Goal: Task Accomplishment & Management: Manage account settings

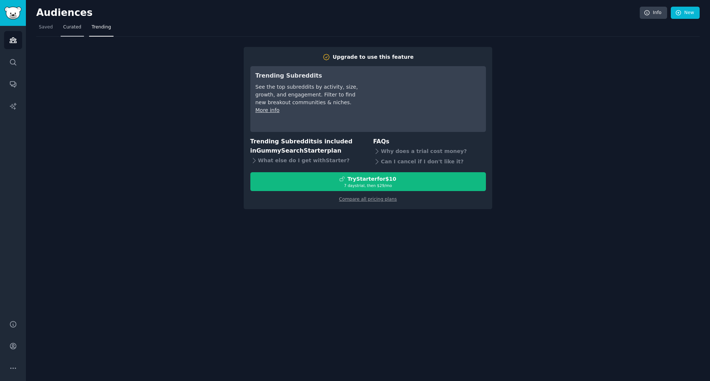
click at [75, 29] on span "Curated" at bounding box center [72, 27] width 18 height 7
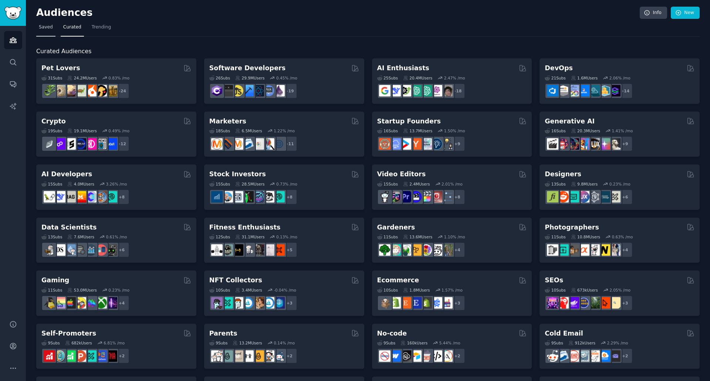
click at [44, 31] on link "Saved" at bounding box center [45, 28] width 19 height 15
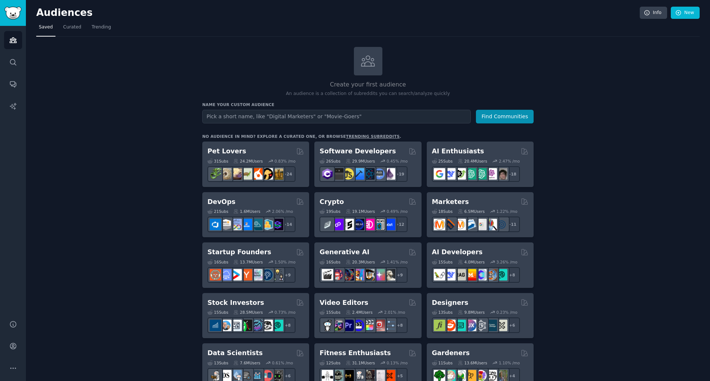
click at [275, 115] on input "text" at bounding box center [336, 117] width 269 height 14
type input "alternative to"
click at [510, 121] on button "Find Communities" at bounding box center [505, 117] width 58 height 14
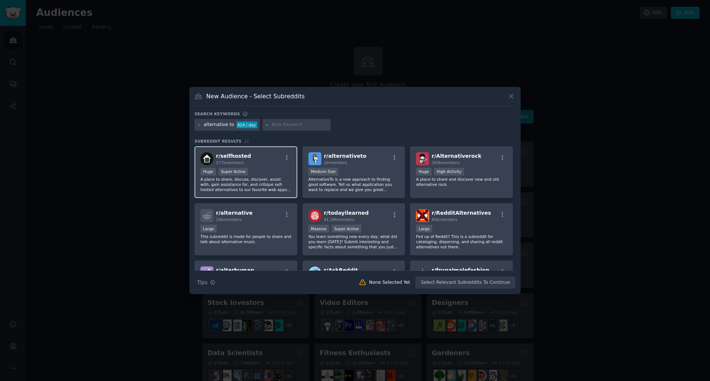
click at [267, 178] on p "A place to share, discuss, discover, assist with, gain assistance for, and crit…" at bounding box center [246, 185] width 91 height 16
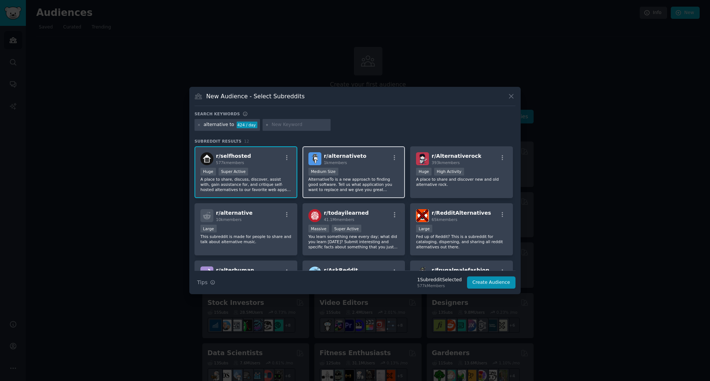
click at [385, 176] on div "Medium Size" at bounding box center [354, 172] width 91 height 9
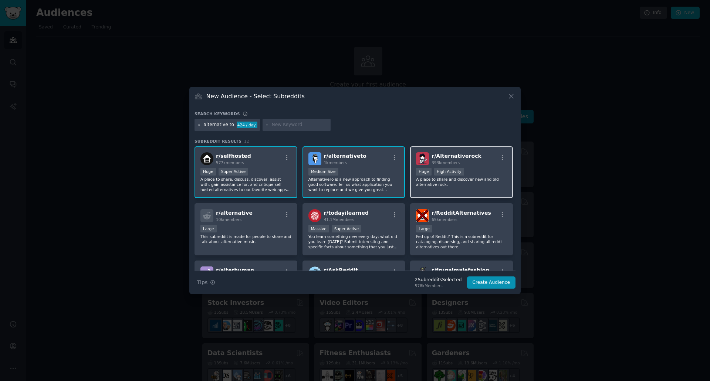
click at [464, 186] on p "A place to share and discover new and old alternative rock." at bounding box center [461, 182] width 91 height 10
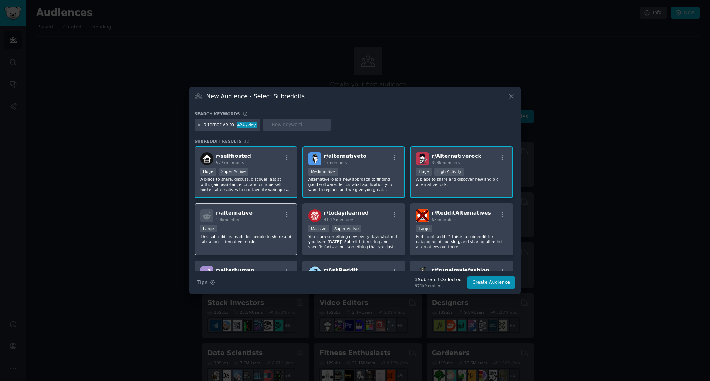
click at [227, 242] on p "This subreddit is made for people to share and talk about alternative music." at bounding box center [246, 239] width 91 height 10
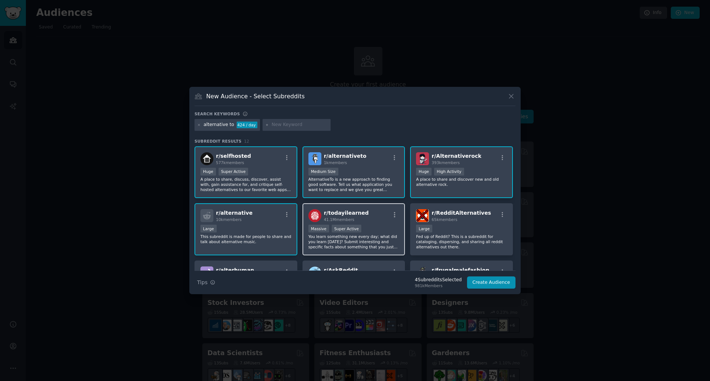
click at [344, 237] on p "You learn something new every day; what did you learn [DATE]? Submit interestin…" at bounding box center [354, 242] width 91 height 16
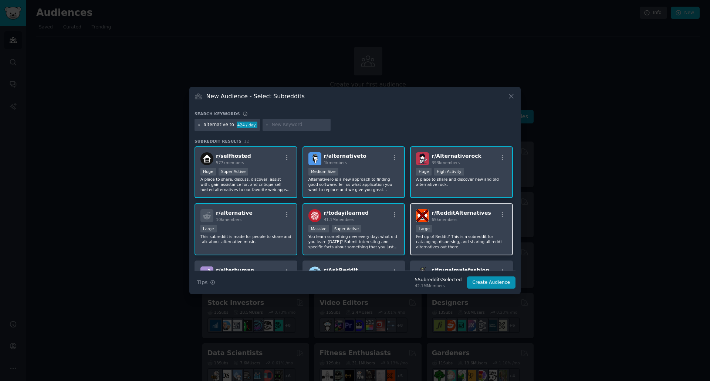
click at [480, 237] on p "Fed up of Reddit? This is a subreddit for cataloging, dispersing, and sharing a…" at bounding box center [461, 242] width 91 height 16
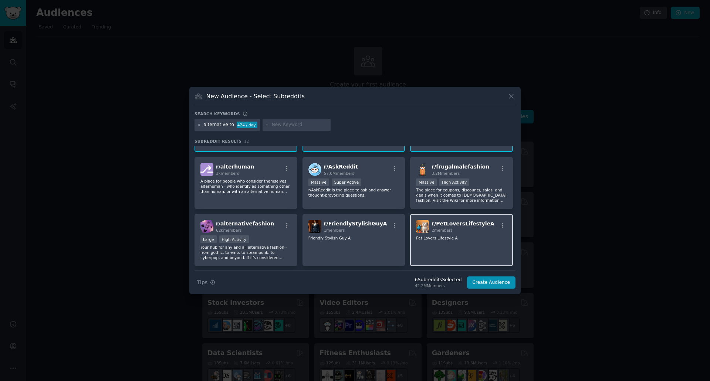
scroll to position [111, 0]
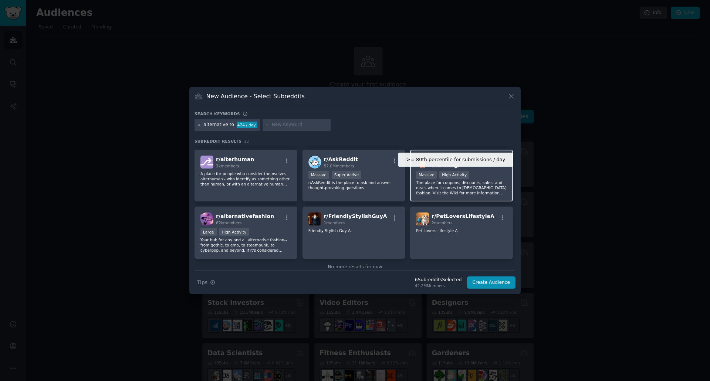
click at [453, 178] on div "High Activity" at bounding box center [455, 175] width 30 height 8
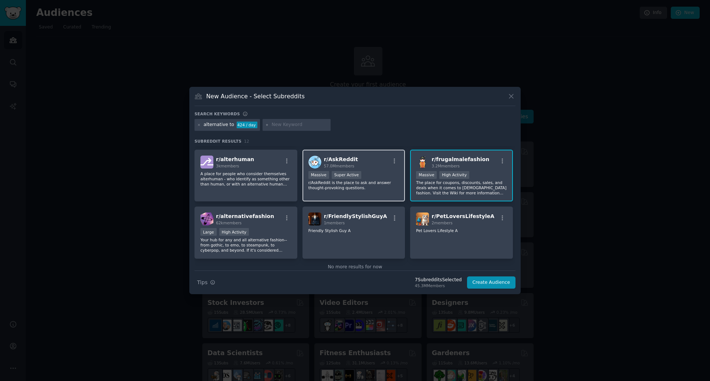
click at [379, 182] on p "r/AskReddit is the place to ask and answer thought-provoking questions." at bounding box center [354, 185] width 91 height 10
click at [271, 238] on p "A place for people who consider themselves alterhuman - who identify as somethi…" at bounding box center [246, 246] width 91 height 16
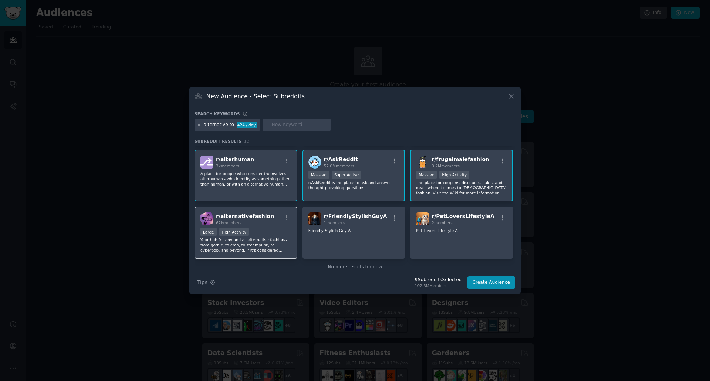
click at [273, 226] on div "r/ alternativefashion 62k members Large High Activity Your hub for any and all …" at bounding box center [246, 233] width 103 height 52
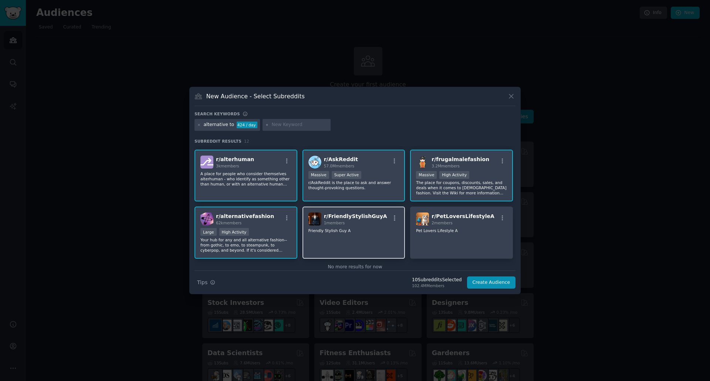
drag, startPoint x: 341, startPoint y: 235, endPoint x: 391, endPoint y: 235, distance: 49.9
click at [342, 235] on div "r/ FriendlyStylishGuyA 1 members Friendly Stylish [PERSON_NAME]" at bounding box center [354, 233] width 103 height 52
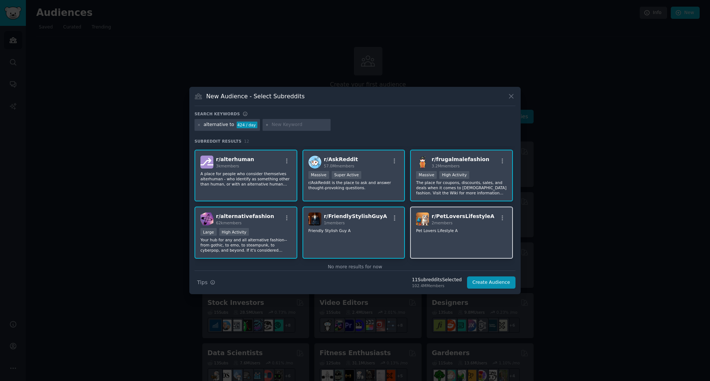
click at [443, 235] on div "r/ PetLoversLifestyleA 2 members Pet Lovers Lifestyle A" at bounding box center [461, 233] width 103 height 52
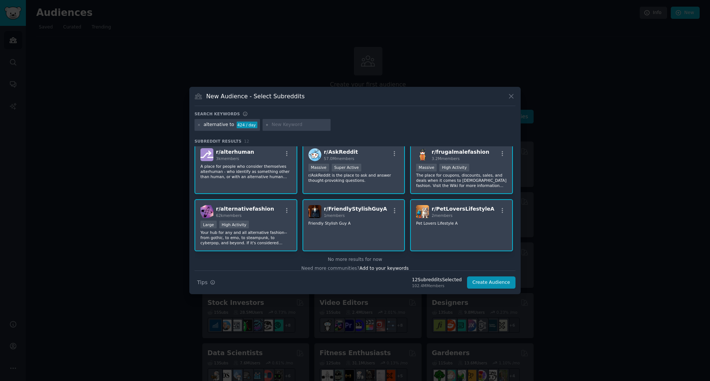
scroll to position [125, 0]
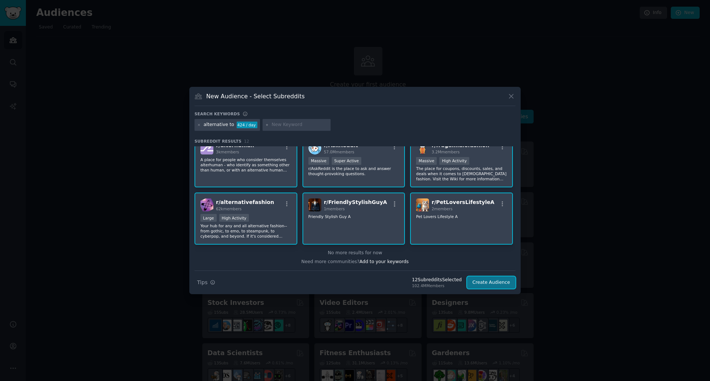
click at [480, 281] on button "Create Audience" at bounding box center [491, 283] width 49 height 13
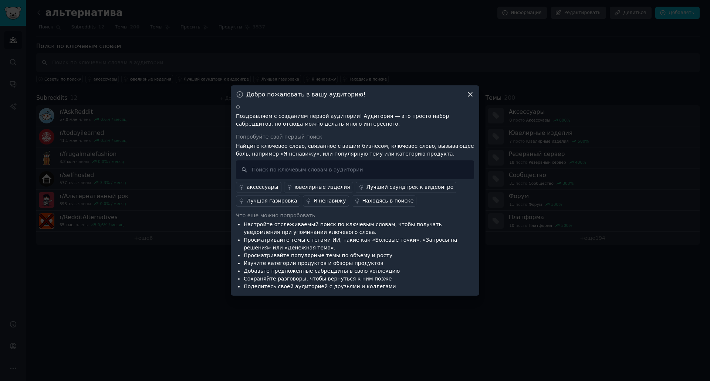
click at [471, 95] on icon at bounding box center [470, 94] width 4 height 4
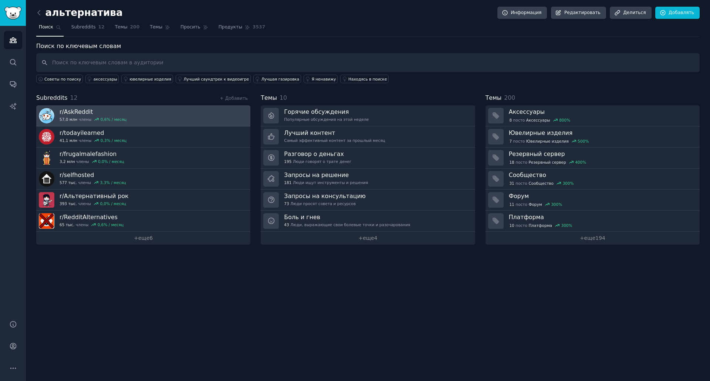
click at [138, 113] on link "r/ AskReddit 57,0 млн члены 0,6 % / месяц" at bounding box center [143, 115] width 214 height 21
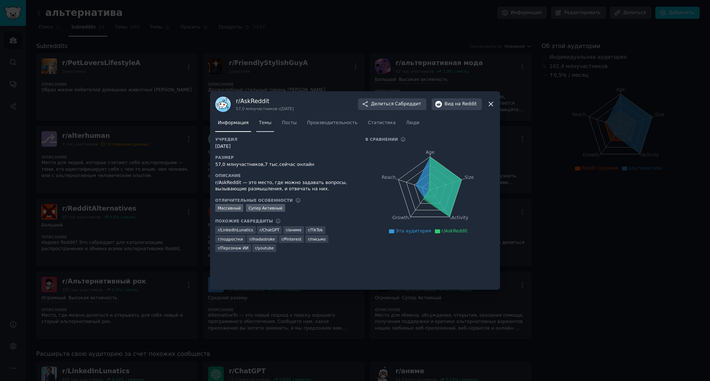
click at [263, 125] on font "Темы" at bounding box center [265, 122] width 13 height 5
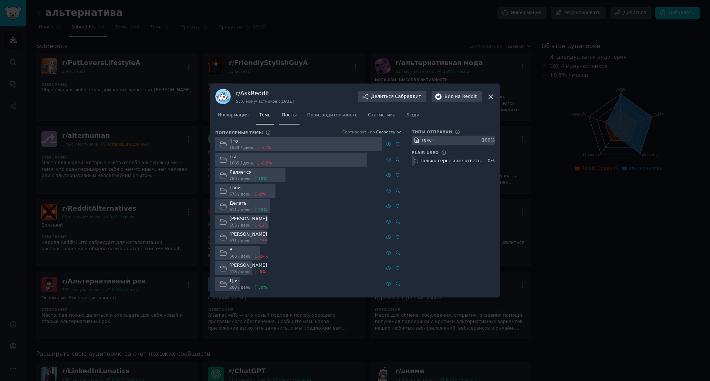
click at [288, 119] on link "Посты" at bounding box center [289, 117] width 20 height 15
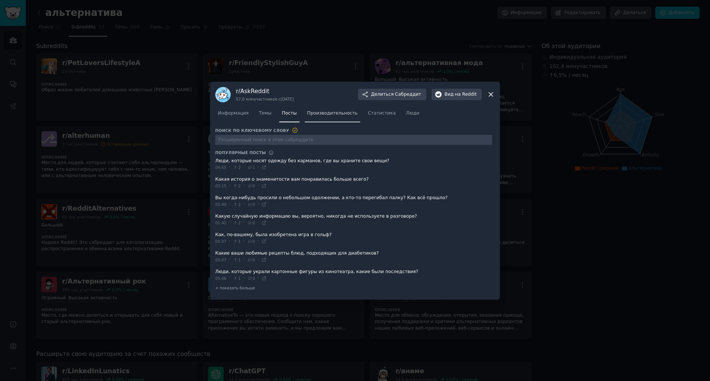
click at [327, 117] on link "Производительность" at bounding box center [332, 115] width 55 height 15
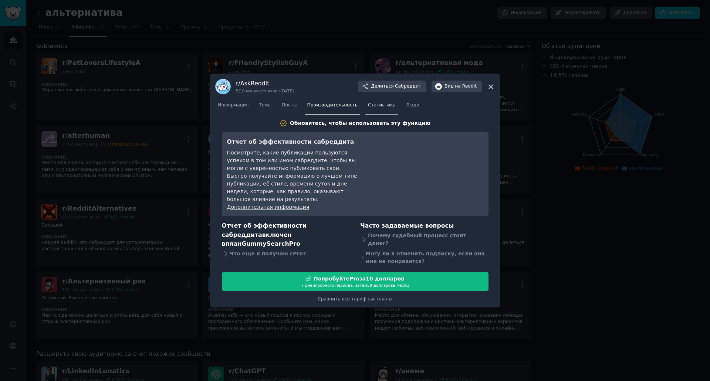
click at [366, 115] on link "Статистика" at bounding box center [382, 107] width 33 height 15
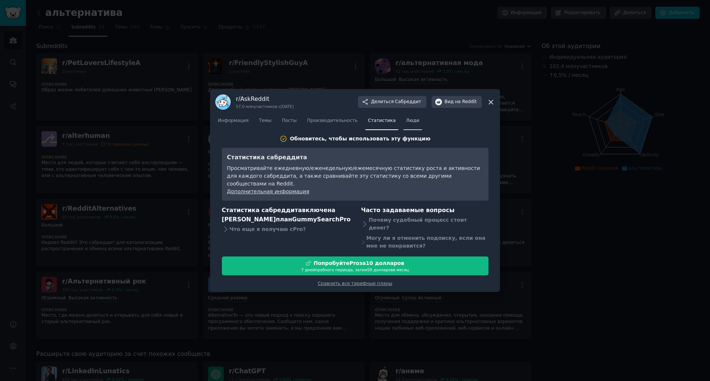
click at [406, 121] on font "Люди" at bounding box center [412, 120] width 13 height 5
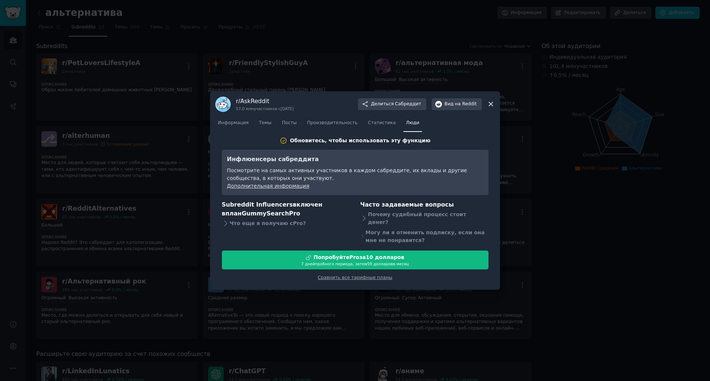
click at [492, 105] on icon at bounding box center [491, 104] width 8 height 8
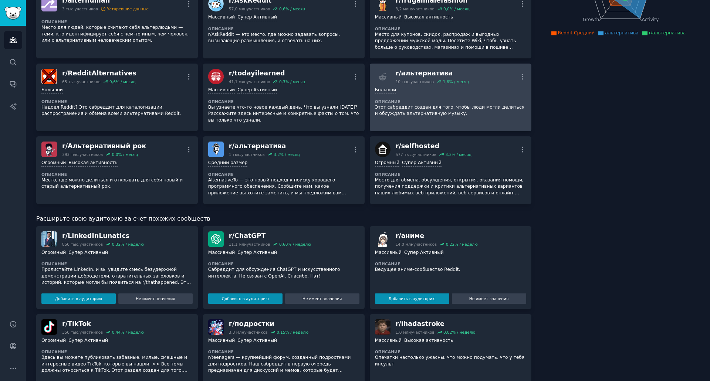
scroll to position [148, 0]
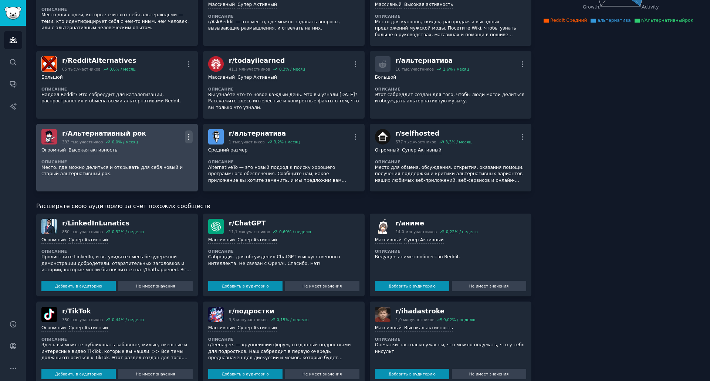
click at [189, 138] on icon "button" at bounding box center [189, 137] width 8 height 8
click at [175, 168] on div "Удалить" at bounding box center [159, 166] width 44 height 16
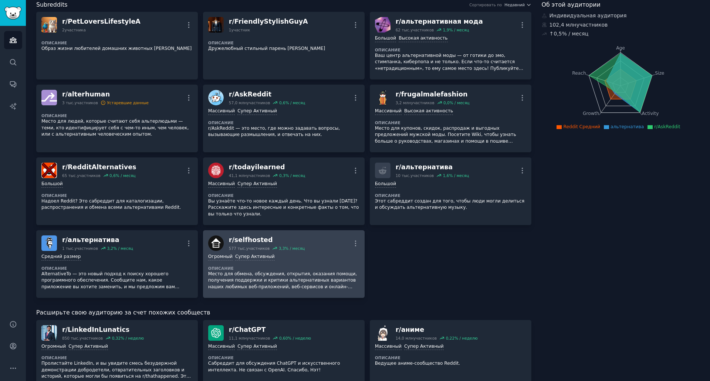
scroll to position [37, 0]
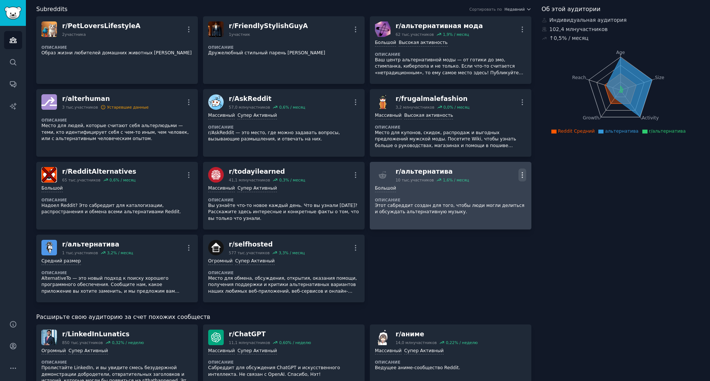
click at [522, 175] on icon "button" at bounding box center [523, 175] width 8 height 8
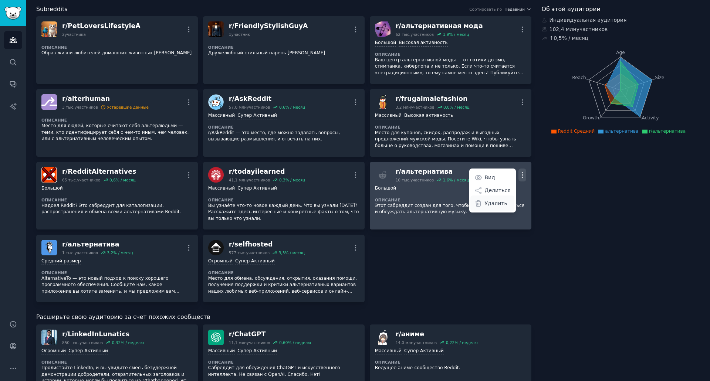
click at [499, 205] on font "Удалить" at bounding box center [496, 204] width 23 height 6
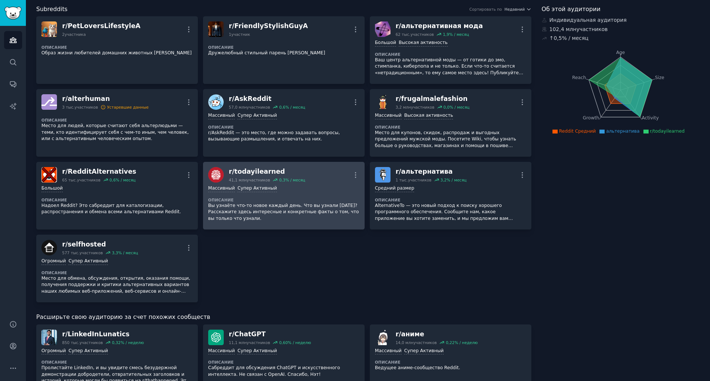
scroll to position [0, 0]
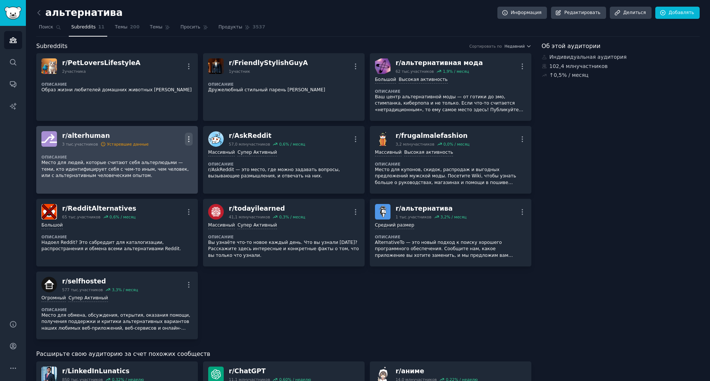
click at [191, 137] on icon "button" at bounding box center [189, 139] width 8 height 8
click at [176, 165] on div "Delete" at bounding box center [159, 168] width 44 height 16
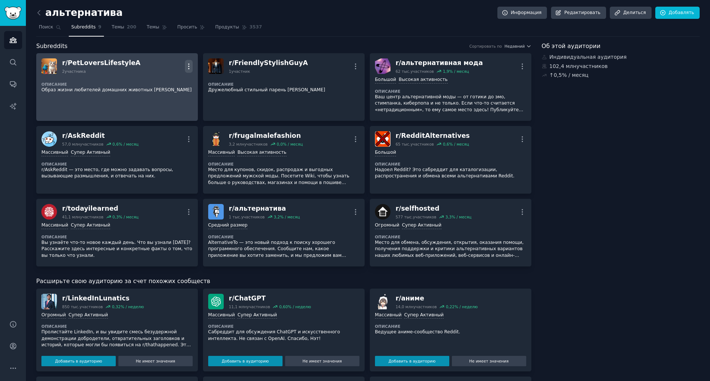
click at [189, 64] on icon "button" at bounding box center [188, 66] width 1 height 5
click at [170, 83] on div "Delete" at bounding box center [159, 82] width 44 height 16
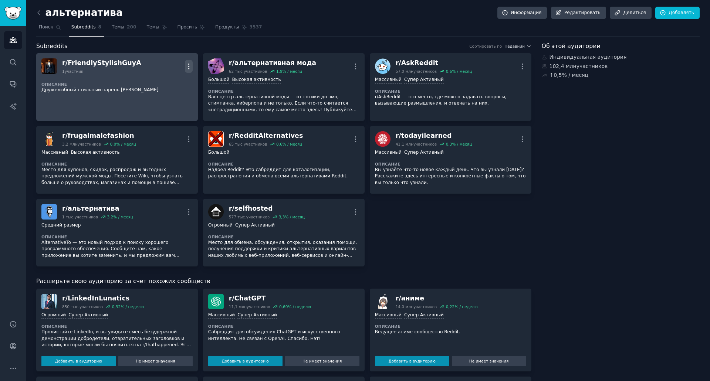
click at [188, 68] on icon "button" at bounding box center [189, 67] width 8 height 8
click at [170, 83] on div "Delete" at bounding box center [159, 82] width 44 height 16
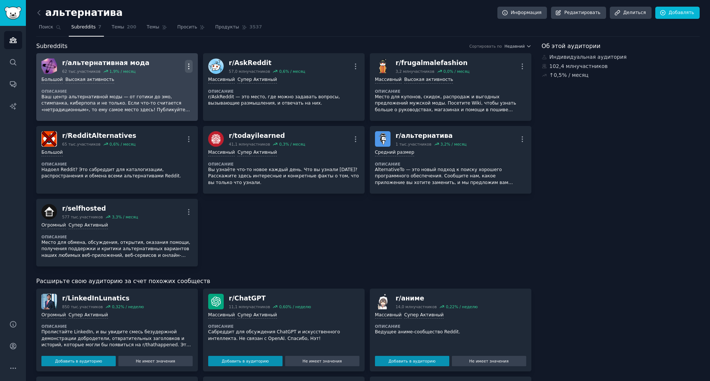
click at [189, 68] on icon "button" at bounding box center [189, 67] width 8 height 8
click at [164, 94] on p "Delete" at bounding box center [159, 95] width 17 height 8
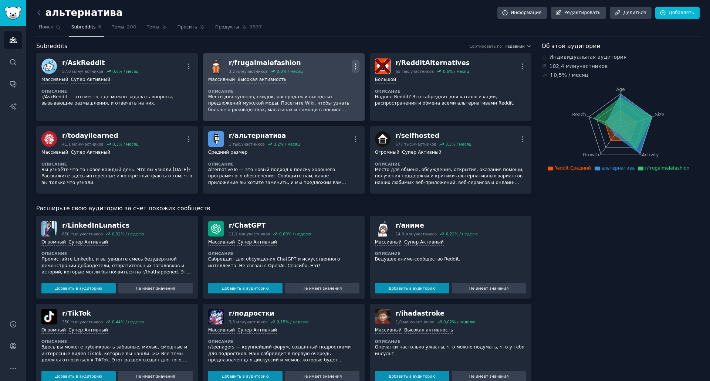
click at [356, 68] on icon "button" at bounding box center [356, 67] width 8 height 8
click at [326, 92] on p "Delete" at bounding box center [326, 95] width 17 height 8
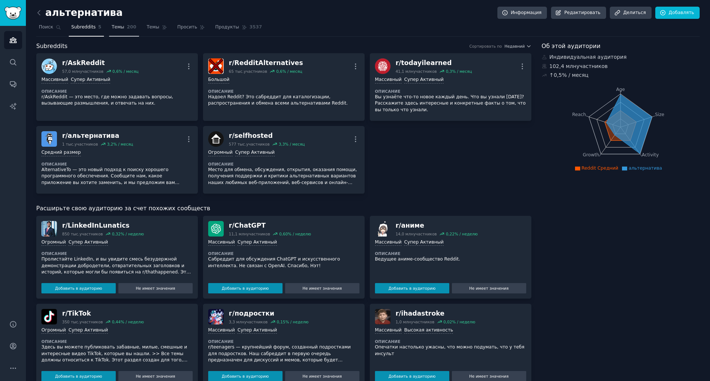
click at [118, 31] on link "Темы 200" at bounding box center [124, 28] width 30 height 15
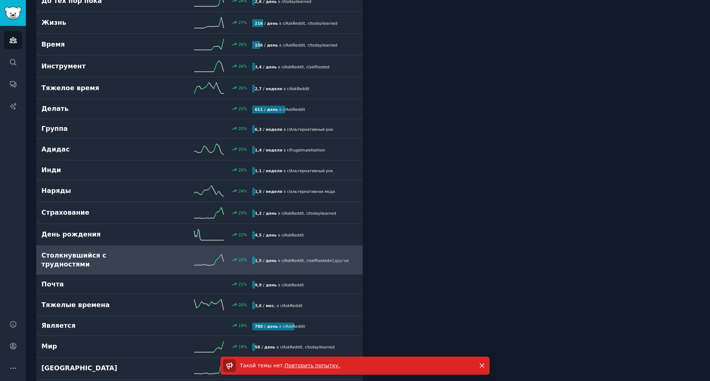
scroll to position [925, 0]
